Goal: Task Accomplishment & Management: Use online tool/utility

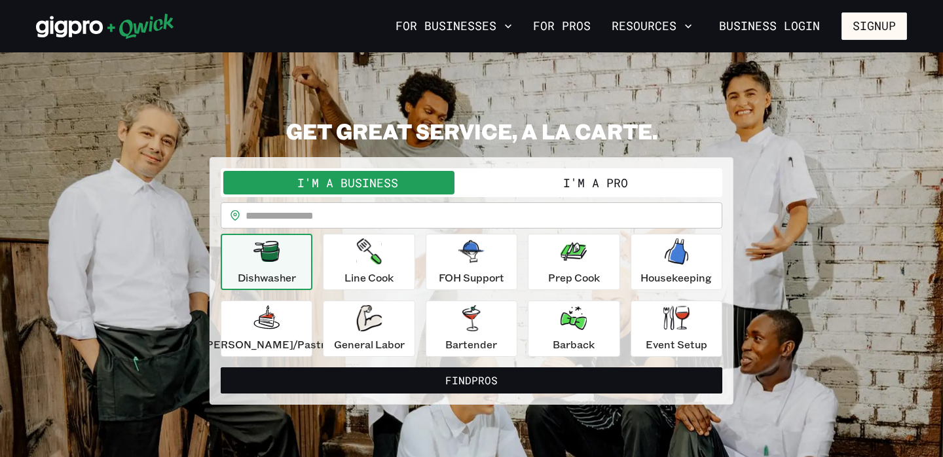
click at [576, 179] on button "I'm a Pro" at bounding box center [595, 183] width 248 height 24
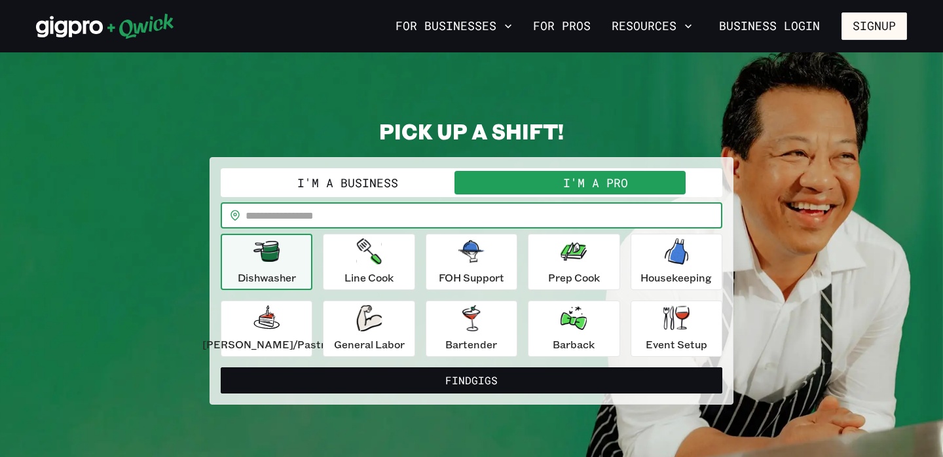
click at [520, 206] on input "text" at bounding box center [484, 215] width 477 height 26
type input "*****"
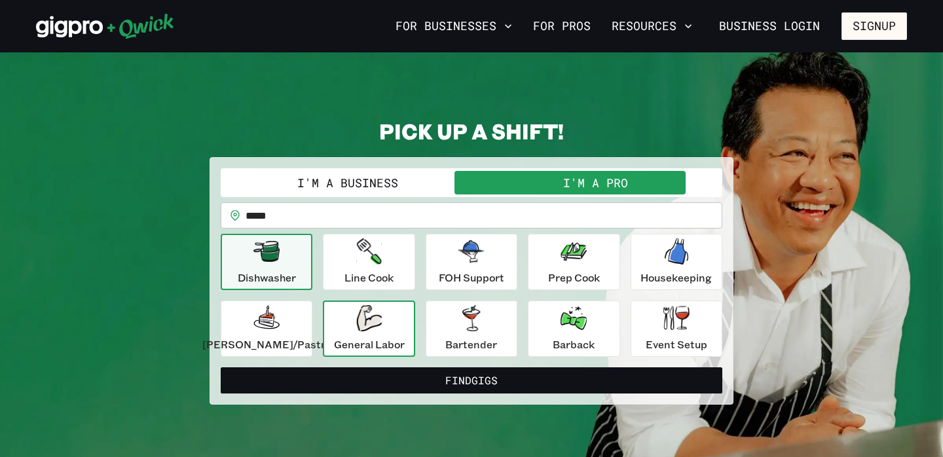
click at [364, 346] on p "General Labor" at bounding box center [369, 345] width 71 height 16
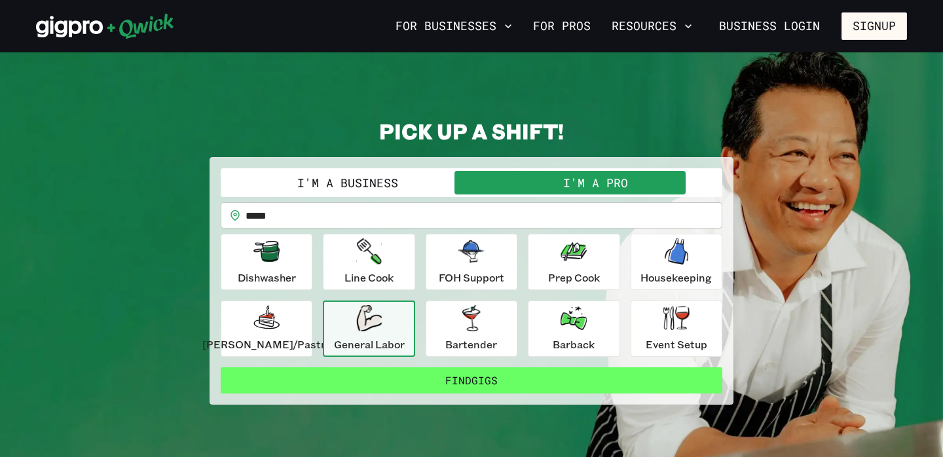
click at [443, 384] on button "Find Gigs" at bounding box center [472, 380] width 502 height 26
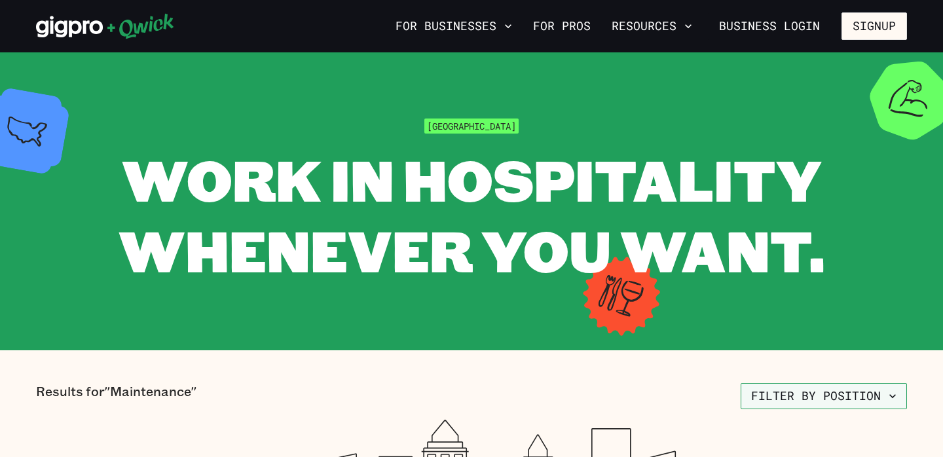
click at [872, 406] on button "Filter by position" at bounding box center [824, 396] width 166 height 26
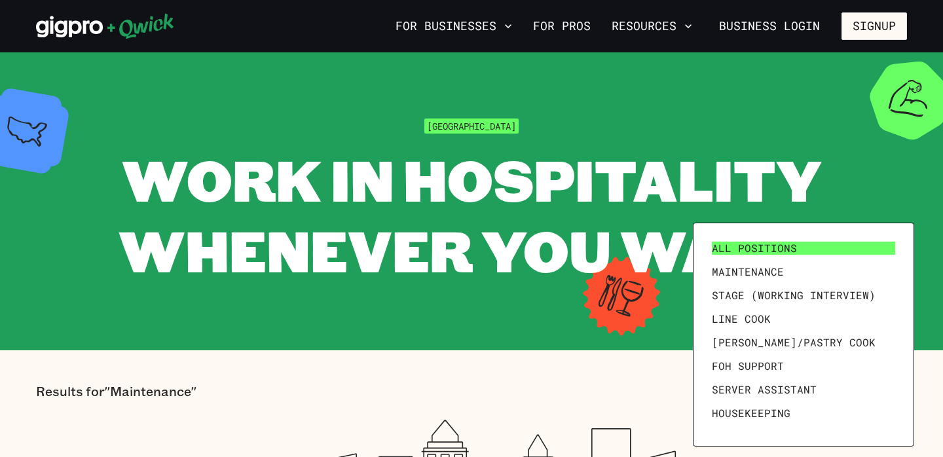
click at [812, 251] on link "All Positions" at bounding box center [804, 248] width 194 height 24
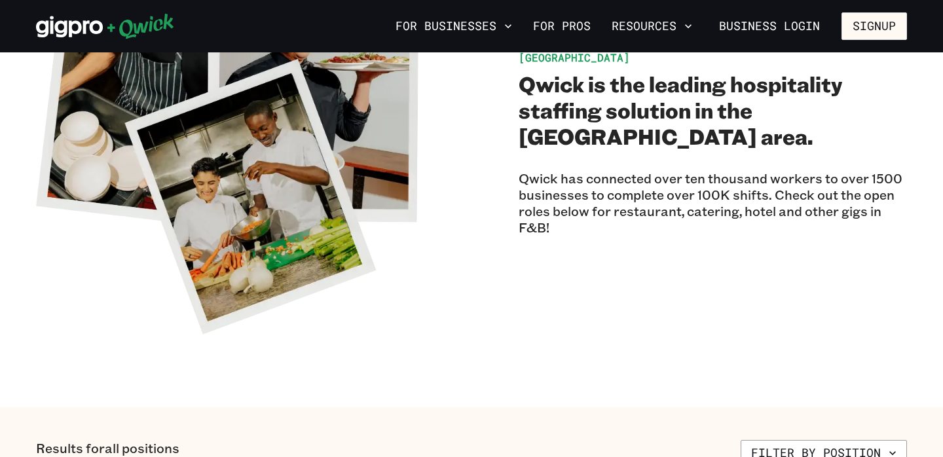
scroll to position [170, 0]
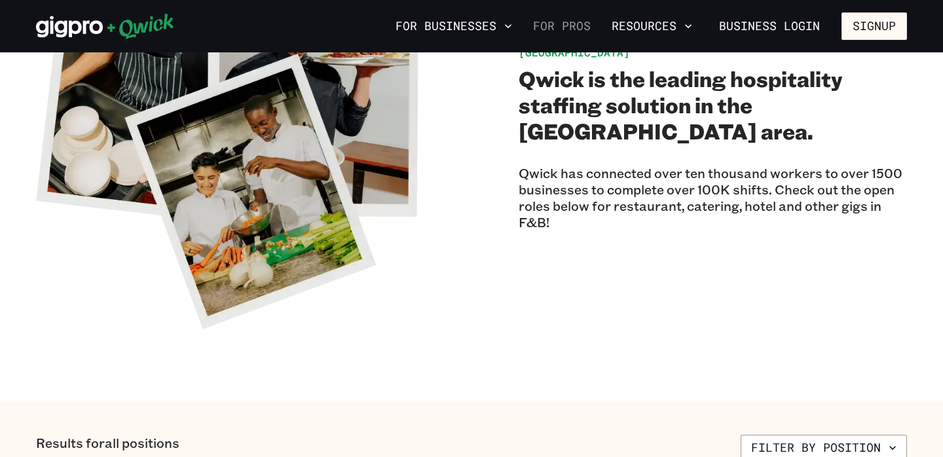
click at [564, 24] on link "For Pros" at bounding box center [562, 26] width 68 height 22
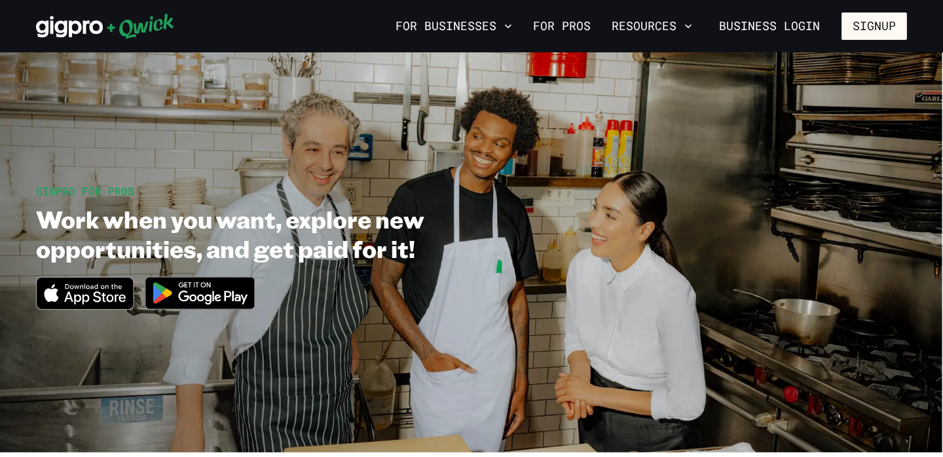
click at [83, 26] on icon at bounding box center [69, 27] width 67 height 22
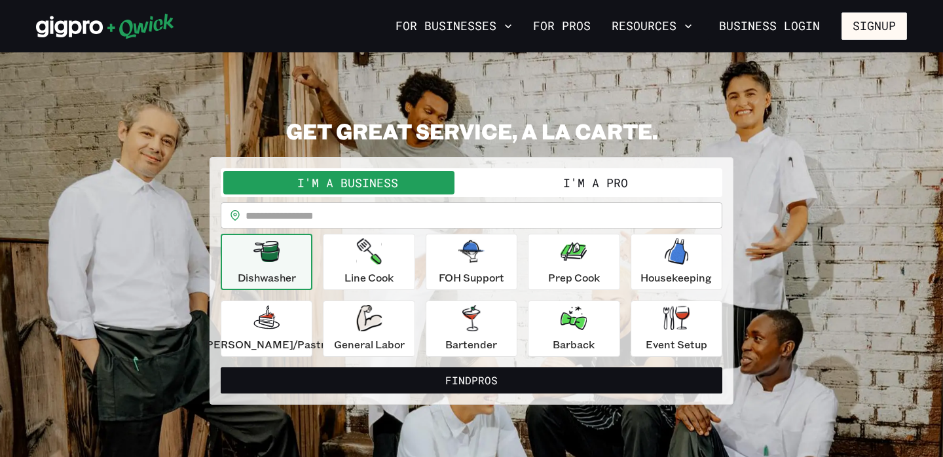
click at [598, 178] on button "I'm a Pro" at bounding box center [595, 183] width 248 height 24
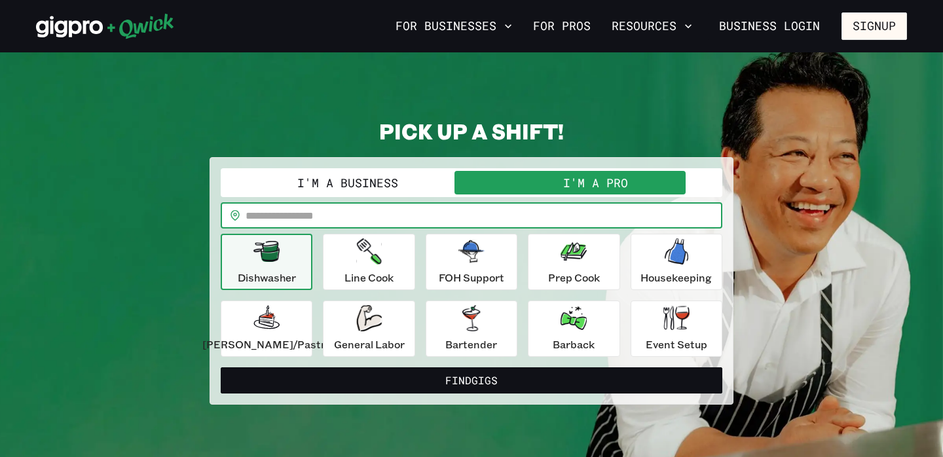
click at [542, 215] on input "text" at bounding box center [484, 215] width 477 height 26
type input "*****"
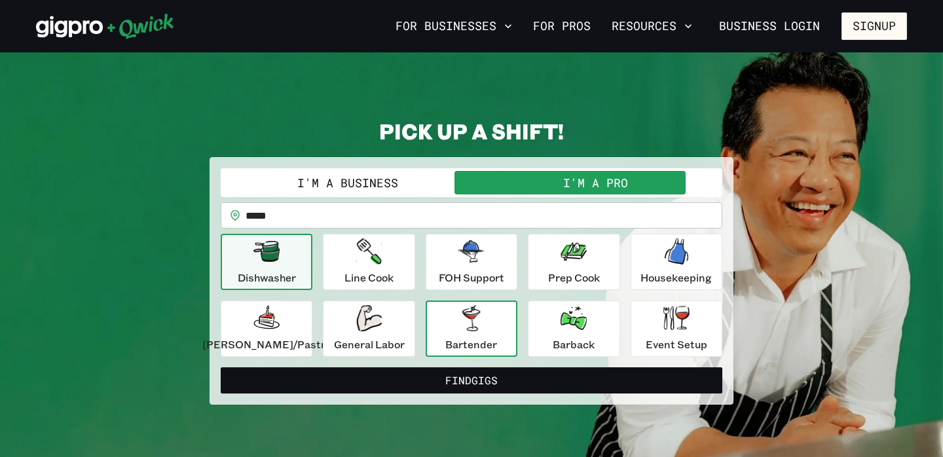
click at [502, 322] on button "Bartender" at bounding box center [472, 329] width 92 height 56
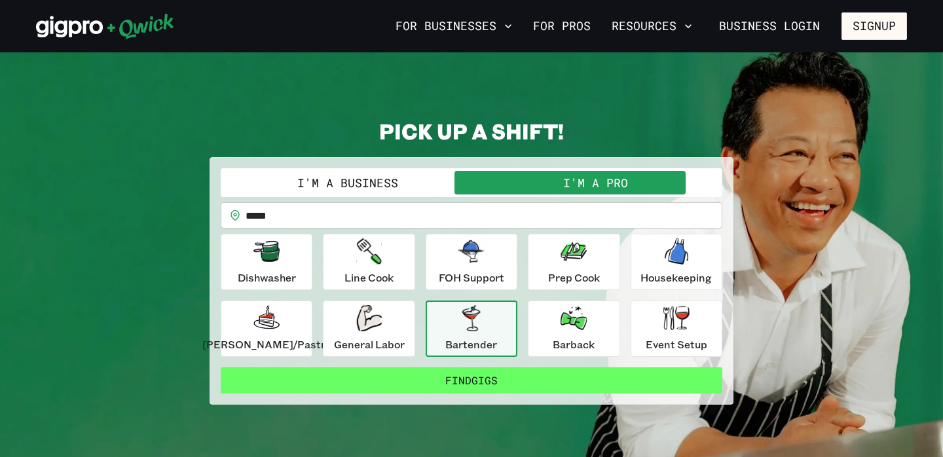
click at [524, 387] on button "Find Gigs" at bounding box center [472, 380] width 502 height 26
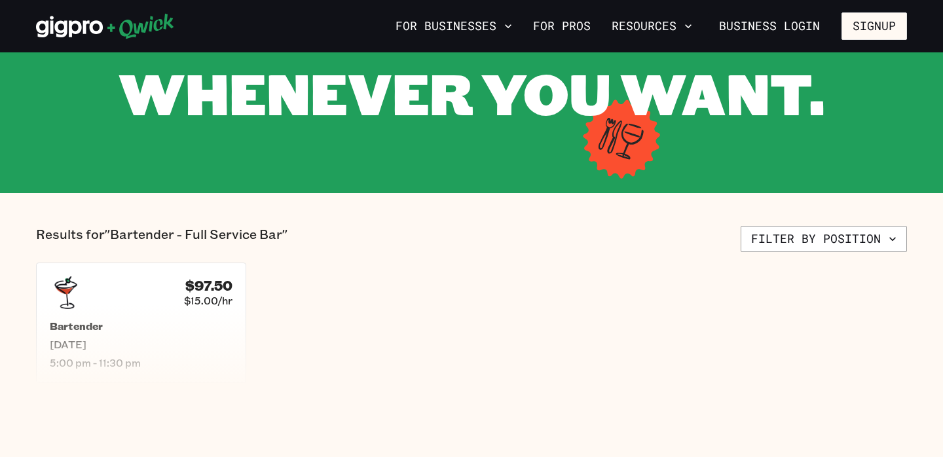
scroll to position [155, 0]
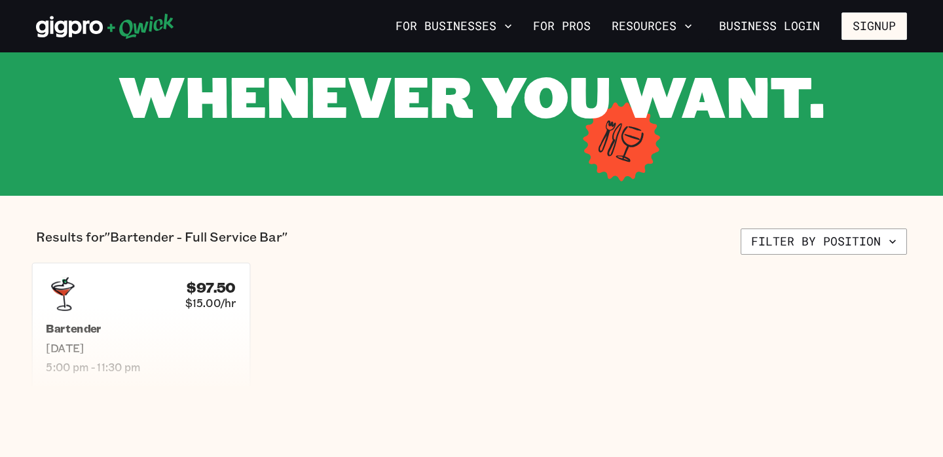
click at [93, 317] on div "$97.50 $15.00/hr Bartender [DATE] 5:00 pm - 11:30 pm" at bounding box center [141, 325] width 218 height 125
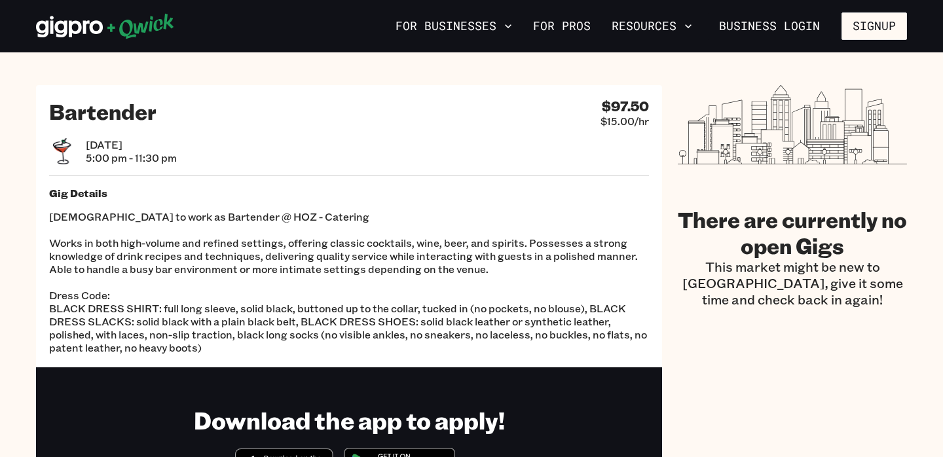
scroll to position [155, 0]
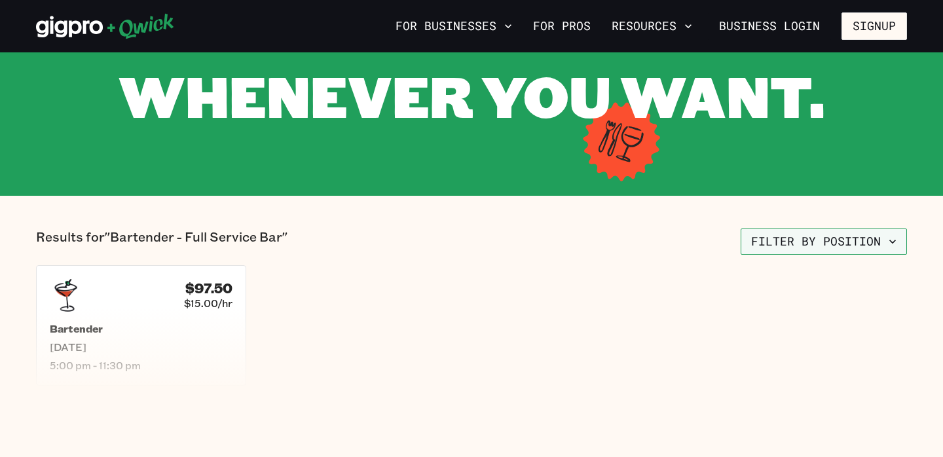
click at [791, 245] on button "Filter by position" at bounding box center [824, 242] width 166 height 26
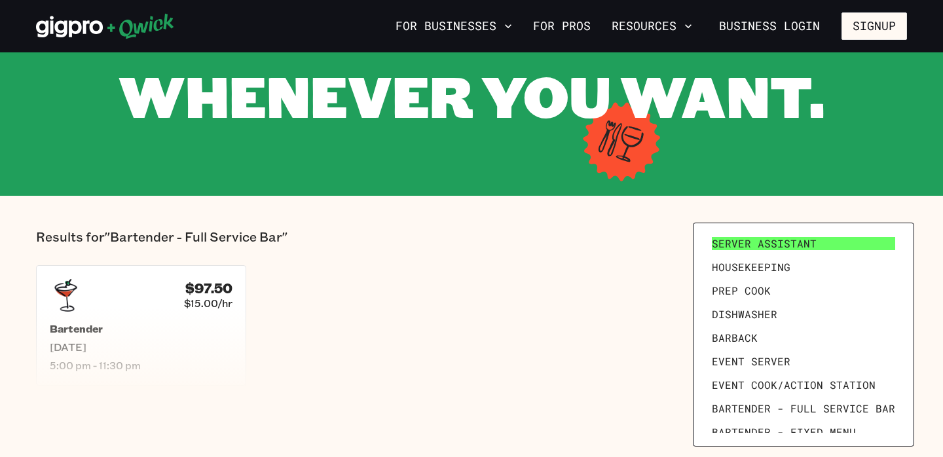
scroll to position [181, 0]
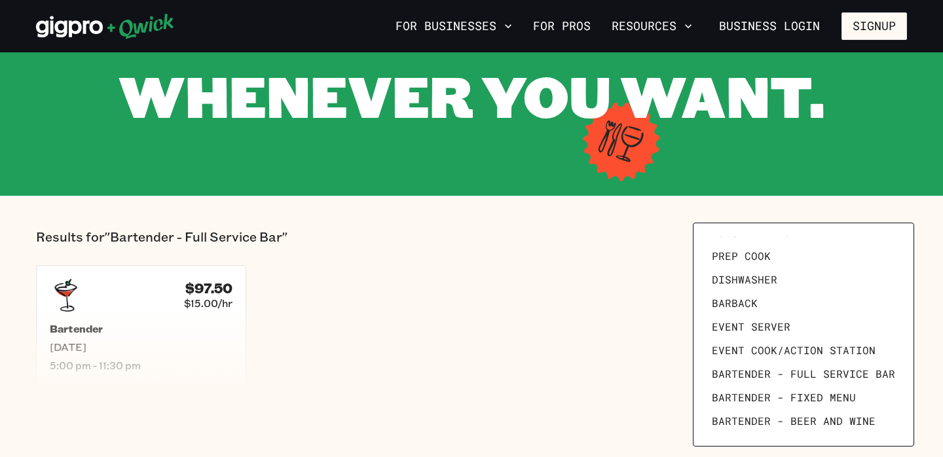
click at [504, 233] on div at bounding box center [471, 228] width 943 height 457
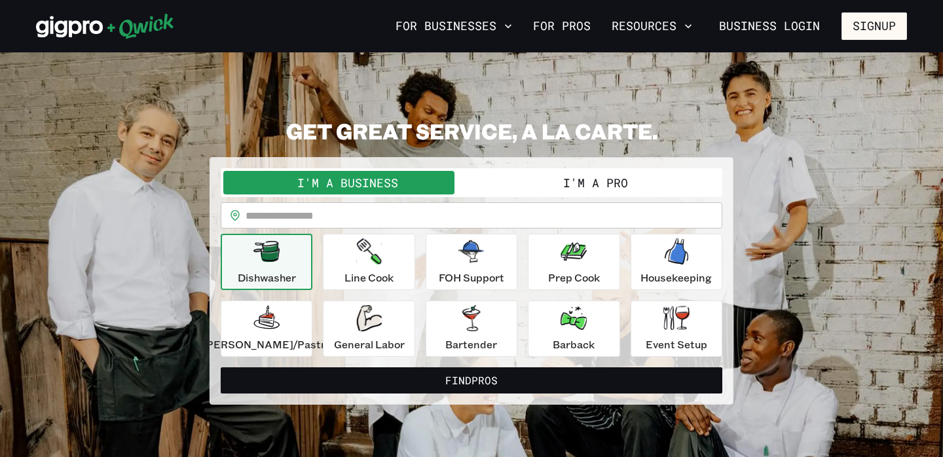
click at [539, 179] on button "I'm a Pro" at bounding box center [595, 183] width 248 height 24
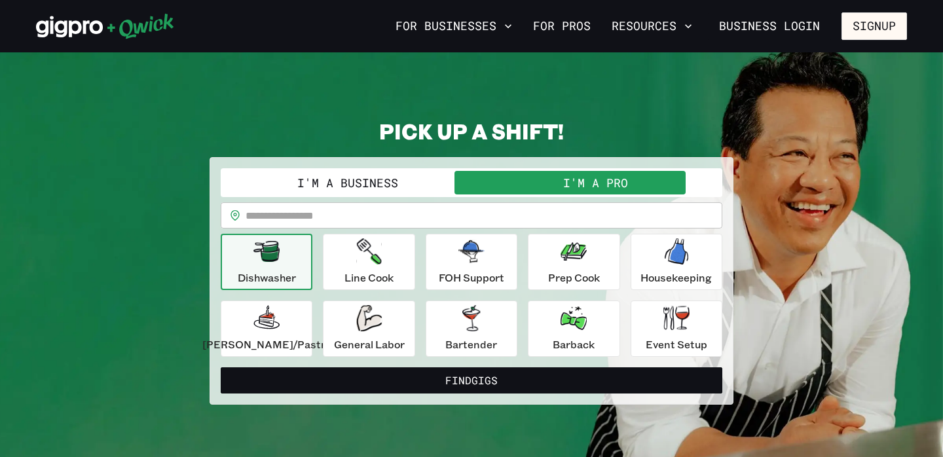
click at [523, 214] on input "text" at bounding box center [484, 215] width 477 height 26
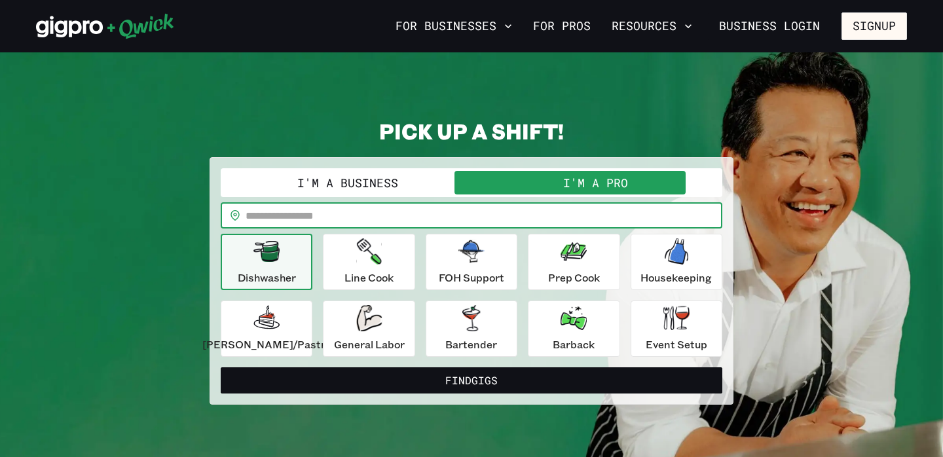
type input "*****"
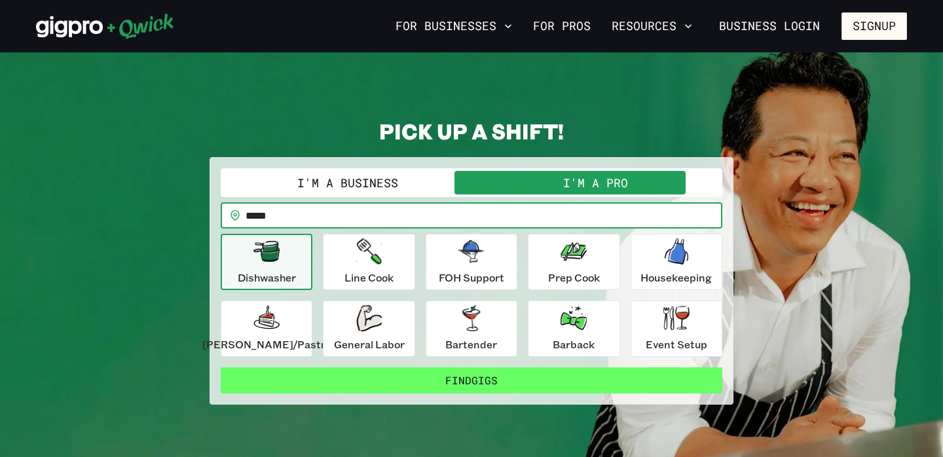
click at [486, 382] on button "Find Gigs" at bounding box center [472, 380] width 502 height 26
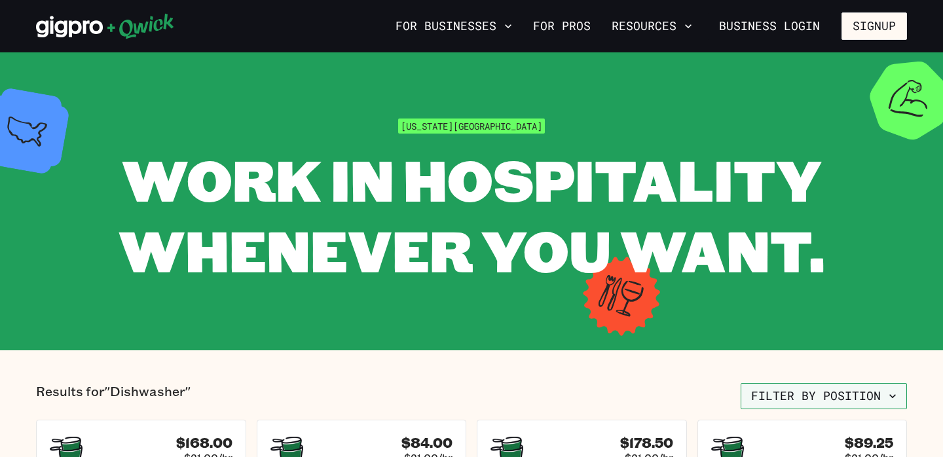
click at [837, 393] on button "Filter by position" at bounding box center [824, 396] width 166 height 26
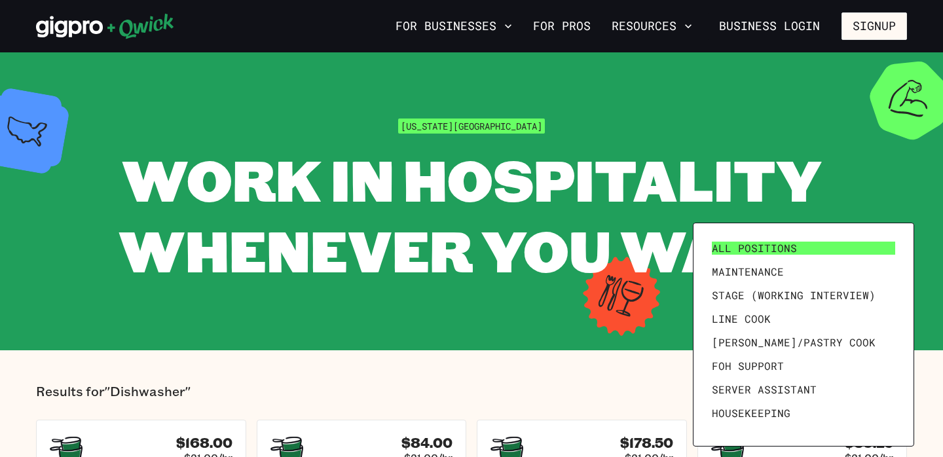
click at [790, 246] on span "All Positions" at bounding box center [754, 248] width 85 height 13
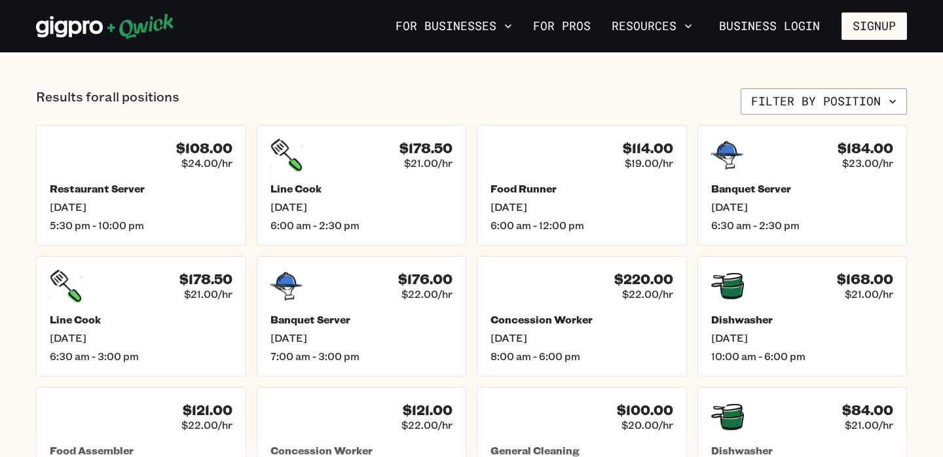
scroll to position [517, 0]
click at [183, 216] on div "Restaurant Server [DATE] 5:30 pm - 10:00 pm" at bounding box center [141, 207] width 190 height 52
